Goal: Check status: Check status

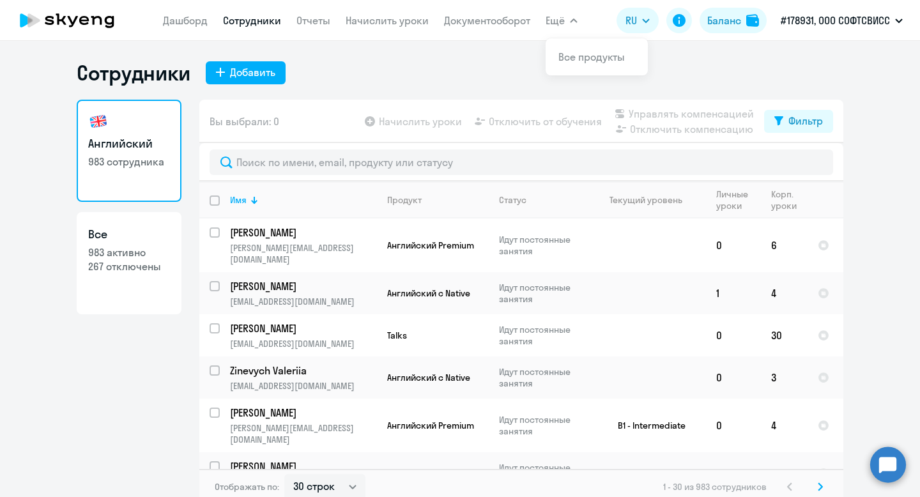
select select "30"
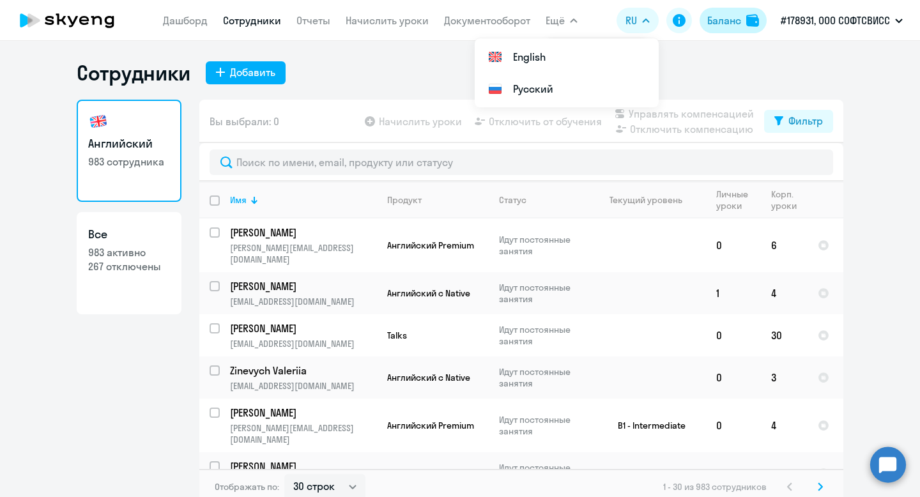
click at [717, 24] on div "Баланс" at bounding box center [724, 20] width 34 height 15
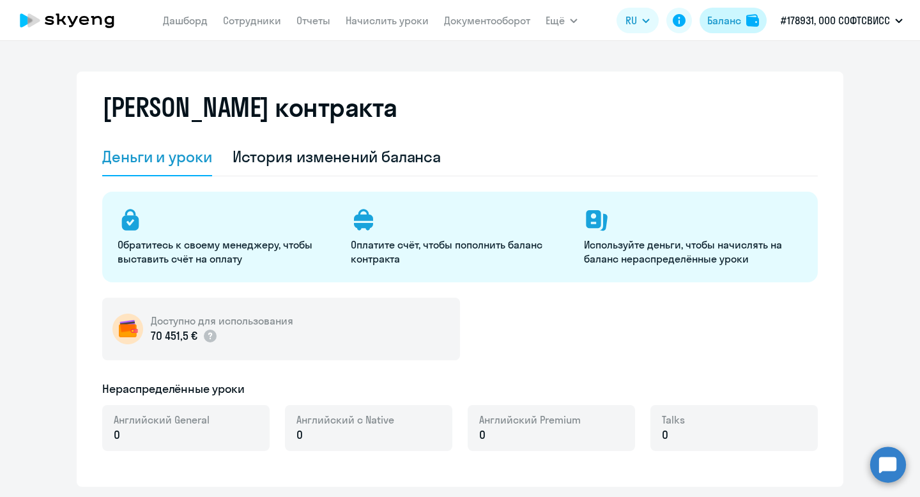
select select "english_adult_not_native_speaker"
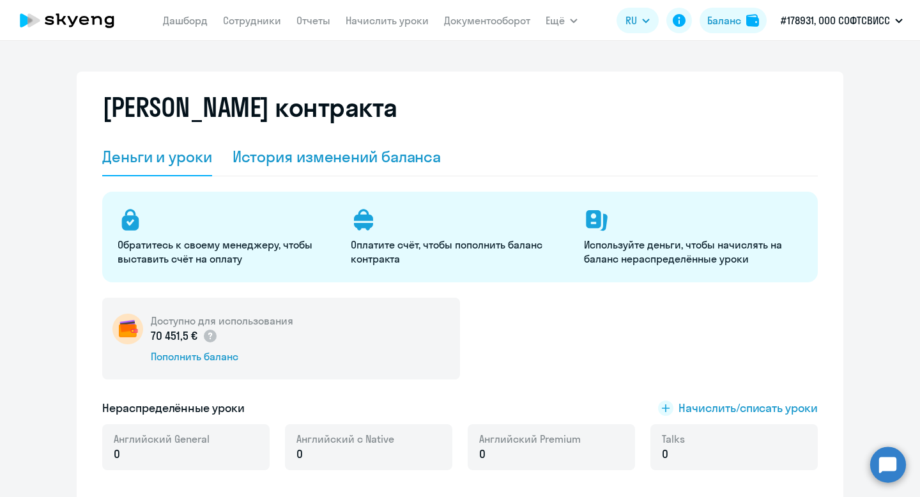
scroll to position [92, 0]
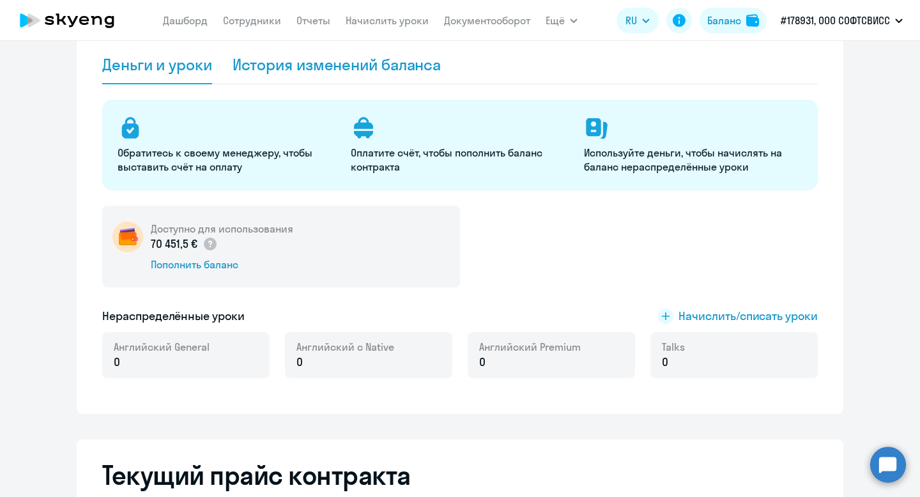
click at [356, 68] on div "История изменений баланса" at bounding box center [337, 64] width 209 height 20
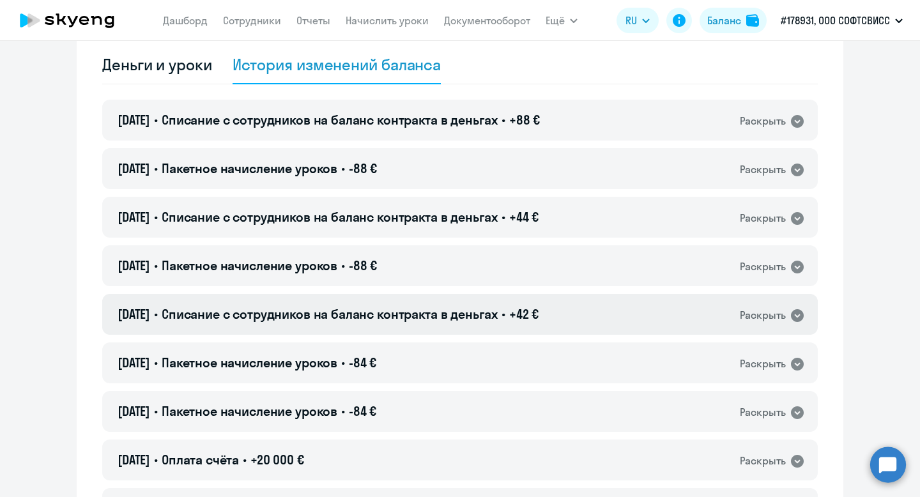
scroll to position [333, 0]
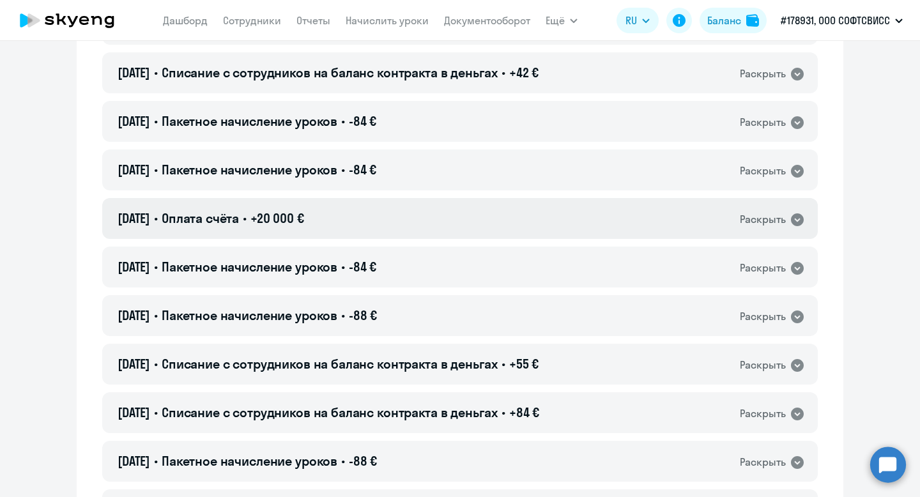
click at [401, 218] on div "[DATE] • Оплата счёта • +20 000 € Раскрыть" at bounding box center [459, 218] width 715 height 41
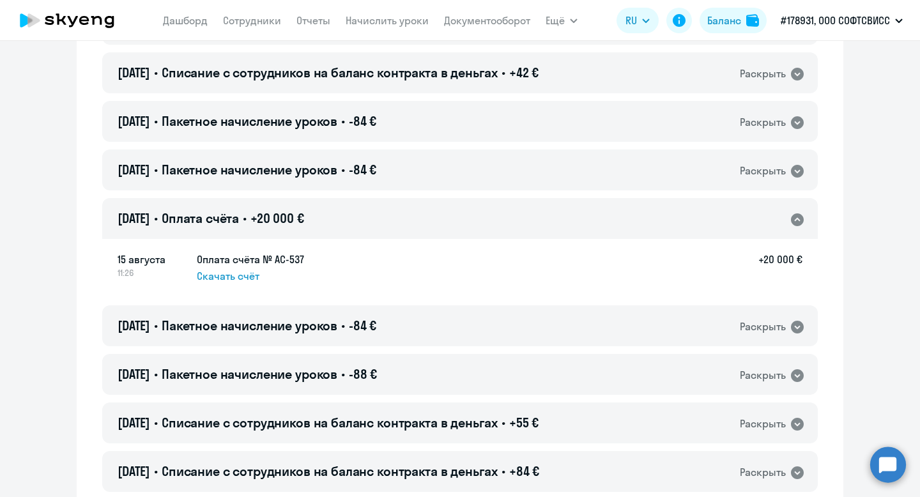
click at [401, 218] on div "[DATE] • Оплата счёта • +20 000 € Раскрыть" at bounding box center [459, 218] width 715 height 41
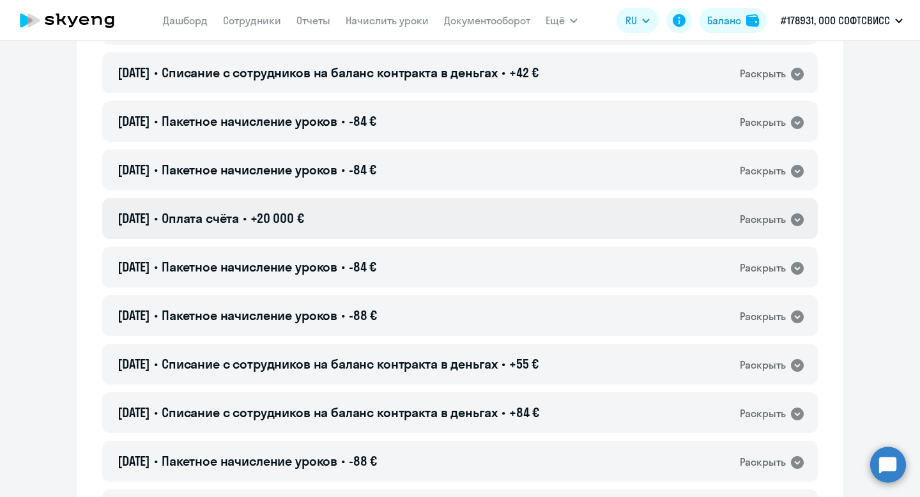
click at [383, 222] on div "[DATE] • Оплата счёта • +20 000 € Раскрыть" at bounding box center [459, 218] width 715 height 41
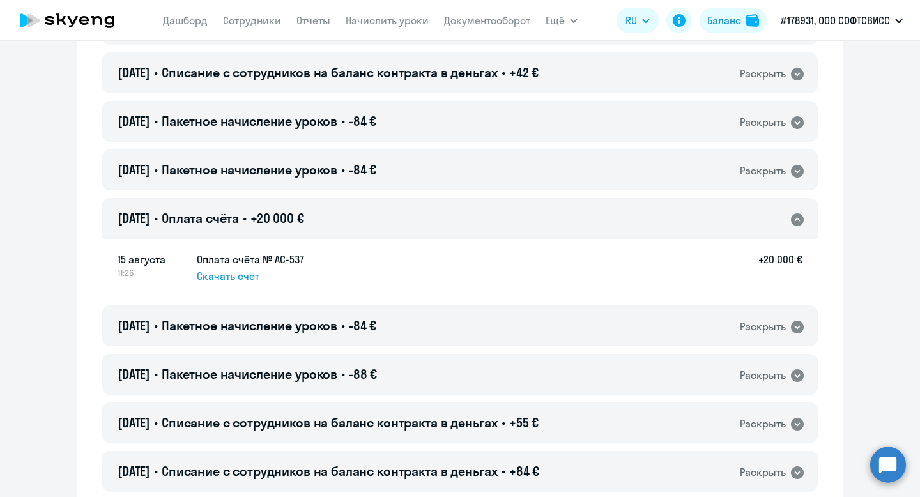
click at [222, 276] on span "Скачать счёт" at bounding box center [228, 275] width 63 height 15
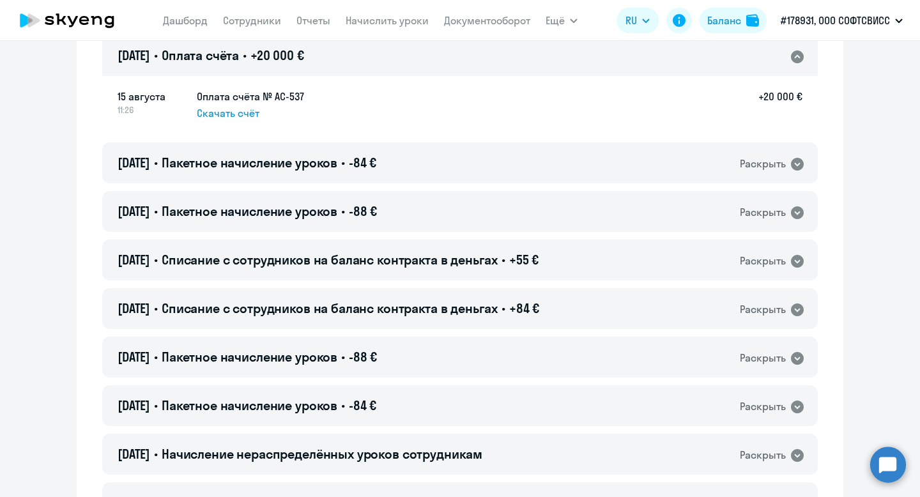
scroll to position [0, 0]
